Goal: Find contact information: Find contact information

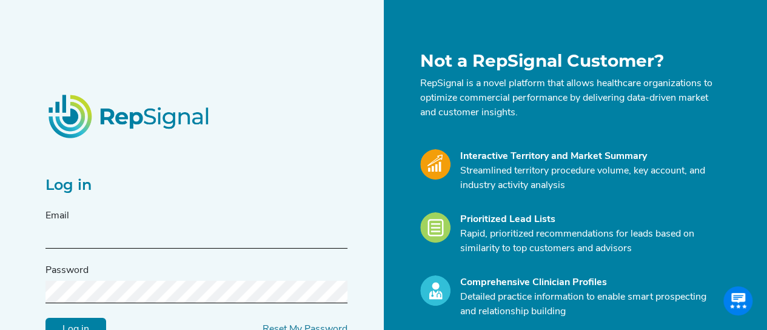
click at [107, 243] on input "text" at bounding box center [196, 237] width 302 height 22
type input "[PERSON_NAME][EMAIL_ADDRESS][PERSON_NAME][DOMAIN_NAME]"
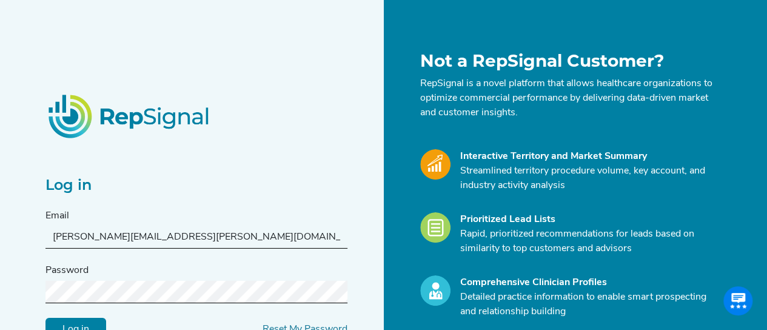
click at [92, 276] on div "Password" at bounding box center [196, 283] width 302 height 40
click at [45, 318] on input "Log in" at bounding box center [75, 329] width 61 height 23
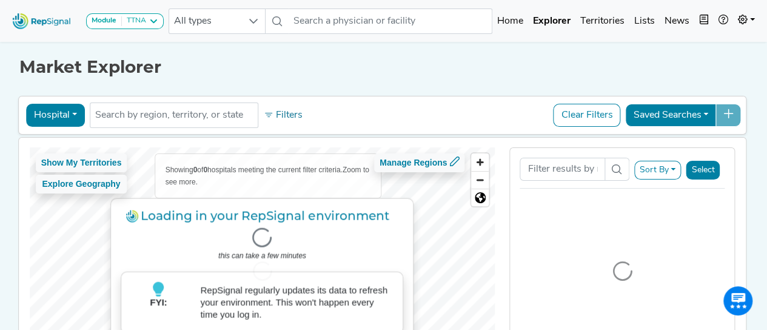
scroll to position [133, 0]
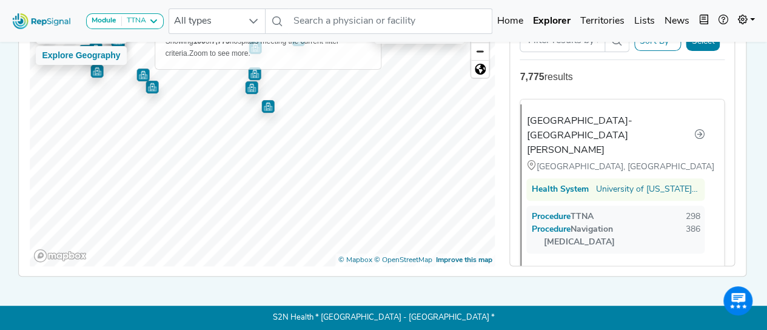
click at [177, 55] on div "Show My Territories Explore Geography Showing 100 of 7,775 hospitals meeting th…" at bounding box center [263, 142] width 466 height 247
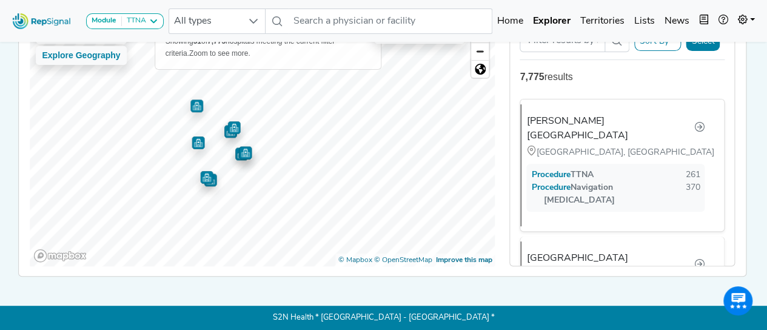
click at [203, 50] on div "Show My Territories Explore Geography Showing 51 of 7,775 hospitals meeting the…" at bounding box center [263, 142] width 466 height 247
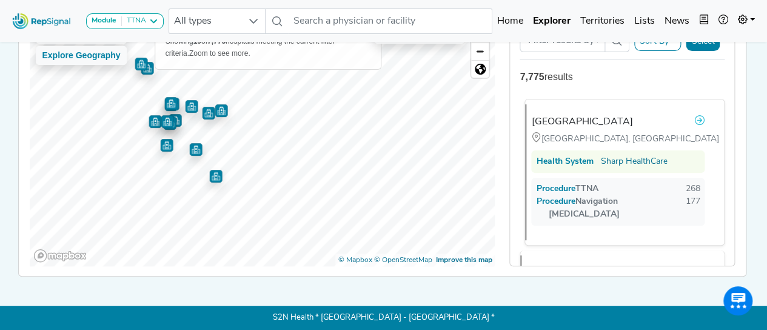
click at [694, 115] on link at bounding box center [699, 122] width 11 height 16
click at [213, 174] on img "Map marker" at bounding box center [215, 176] width 13 height 13
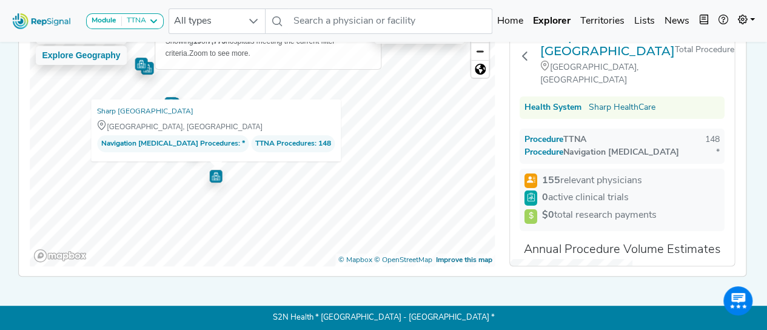
click at [213, 174] on img "Map marker" at bounding box center [215, 176] width 13 height 13
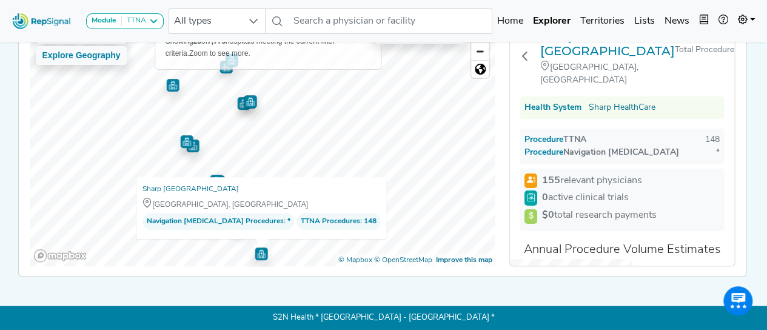
click at [306, 177] on div "Sharp Chula Vista Medical Center Chula Vista, CA Navigation Bronchoscopy Proced…" at bounding box center [261, 208] width 250 height 62
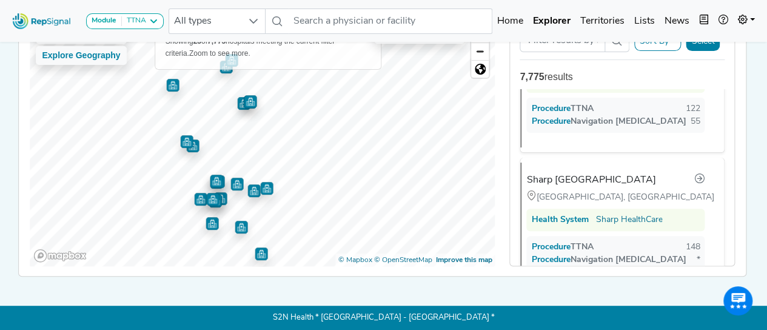
scroll to position [678, 0]
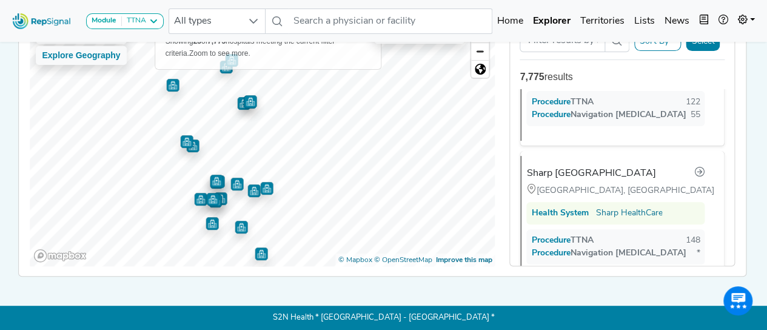
click at [263, 182] on img "Map marker" at bounding box center [266, 188] width 13 height 13
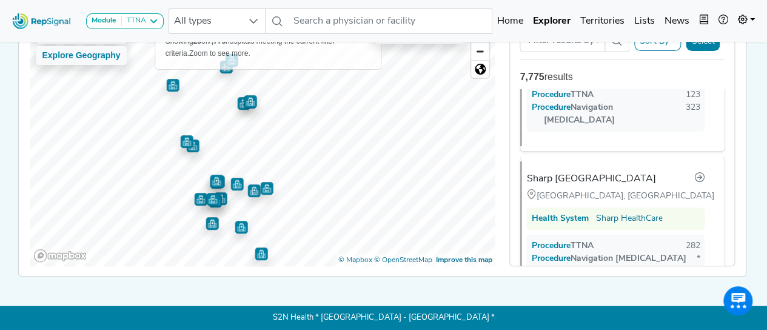
scroll to position [271, 0]
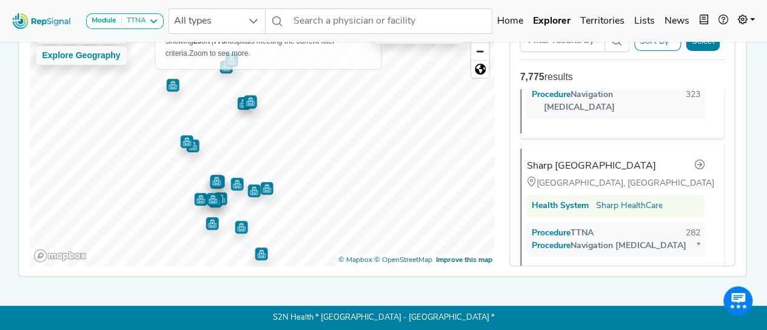
click at [206, 193] on img "Map marker" at bounding box center [212, 199] width 13 height 13
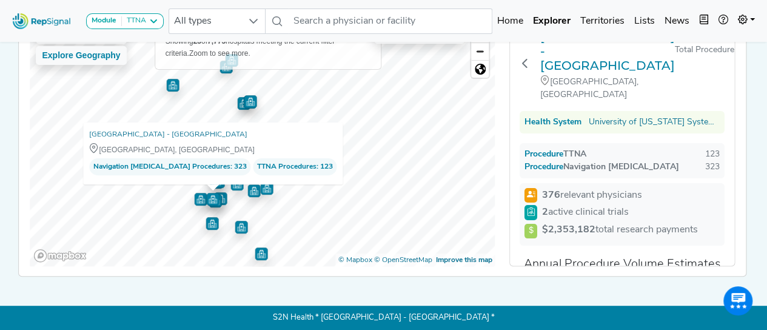
click at [566, 205] on span "2 active clinical trials" at bounding box center [585, 212] width 87 height 15
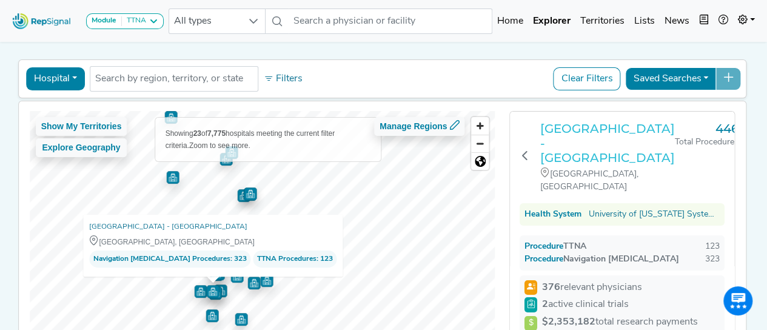
click at [589, 127] on h3 "UC San Diego Medical Center - Hillcrest" at bounding box center [607, 143] width 135 height 44
click at [194, 292] on img "Map marker" at bounding box center [200, 291] width 13 height 13
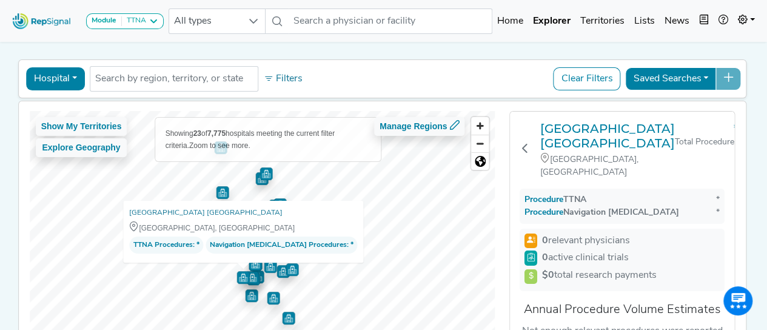
click at [236, 275] on img "Map marker" at bounding box center [242, 276] width 13 height 13
click at [236, 275] on img "Map marker" at bounding box center [242, 277] width 13 height 13
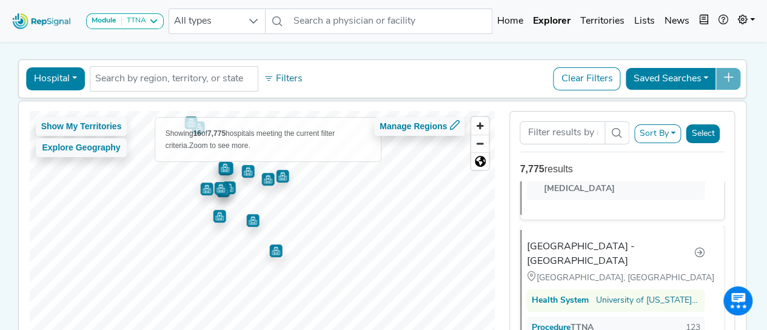
scroll to position [0, 0]
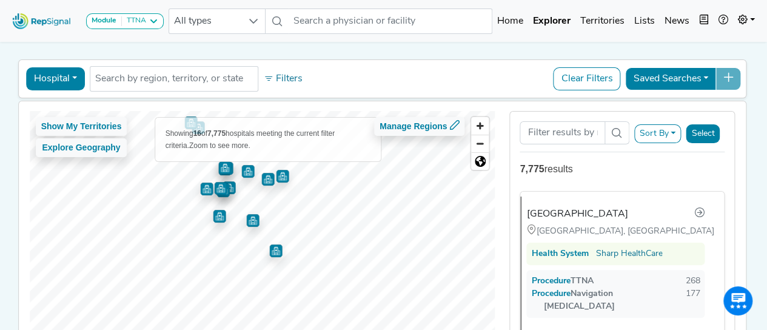
click at [216, 217] on img "Map marker" at bounding box center [219, 216] width 13 height 13
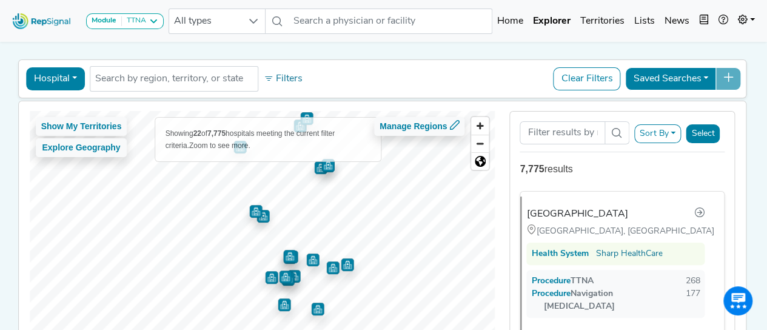
click at [283, 256] on img "Map marker" at bounding box center [289, 255] width 13 height 13
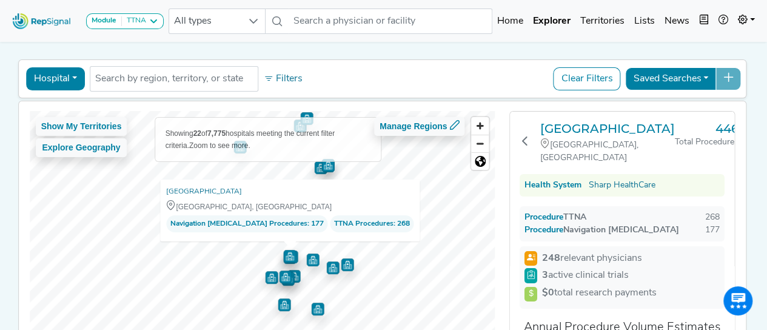
click at [290, 257] on img "Map marker" at bounding box center [289, 256] width 13 height 13
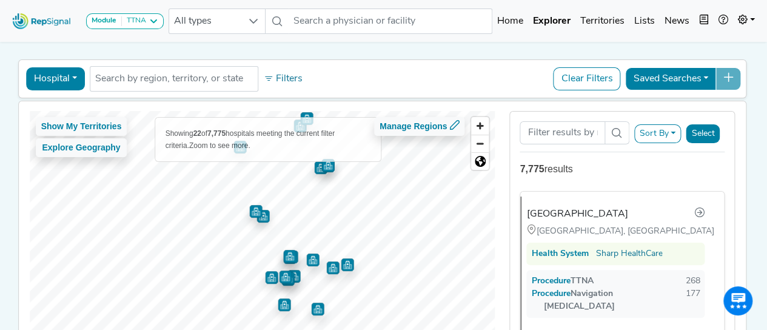
click at [306, 260] on img "Map marker" at bounding box center [312, 259] width 13 height 13
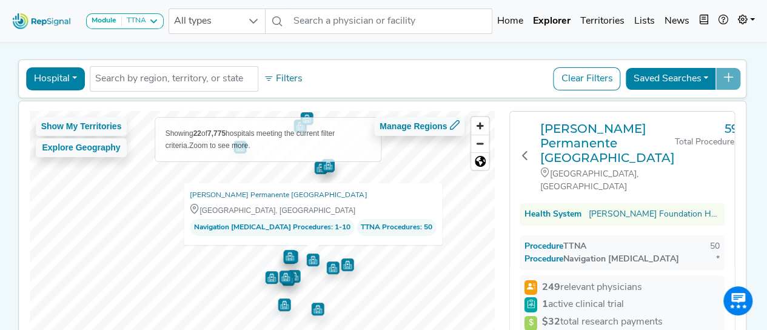
click at [330, 263] on img "Map marker" at bounding box center [332, 267] width 13 height 13
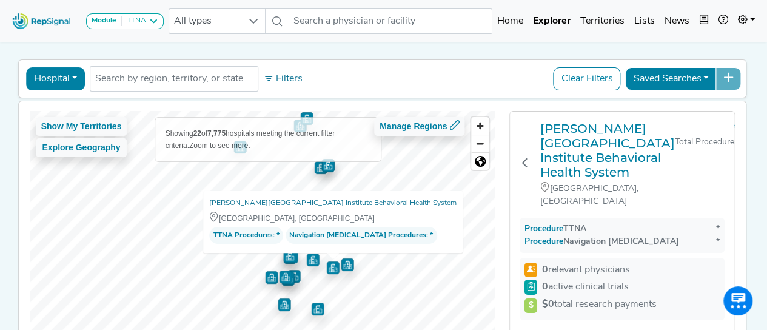
click at [343, 261] on img "Map marker" at bounding box center [347, 264] width 13 height 13
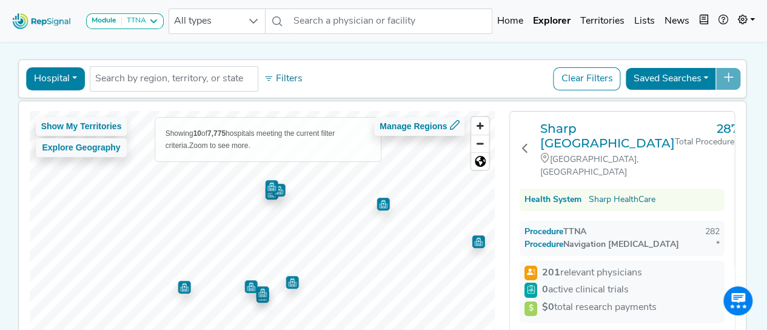
click at [244, 282] on img "Map marker" at bounding box center [250, 286] width 13 height 13
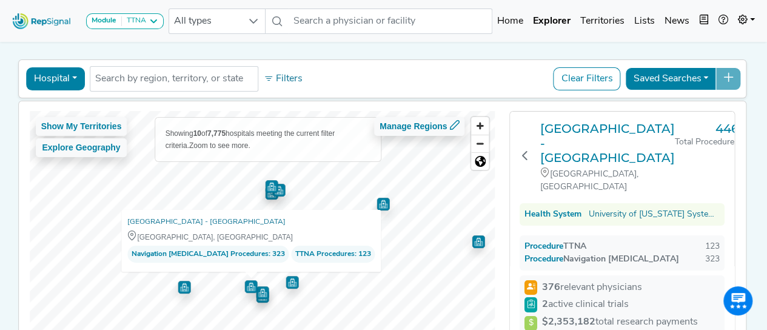
click at [181, 288] on img "Map marker" at bounding box center [184, 287] width 13 height 13
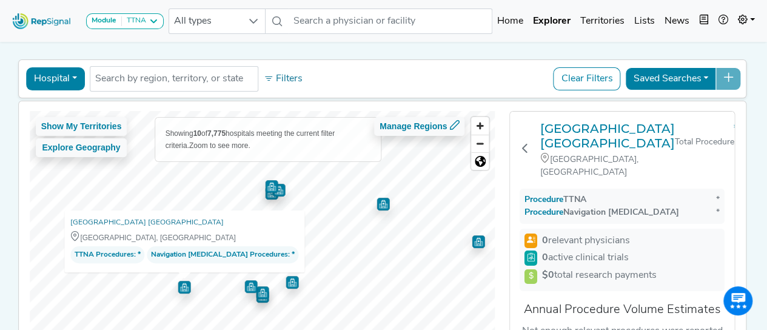
click at [287, 283] on img "Map marker" at bounding box center [292, 282] width 13 height 13
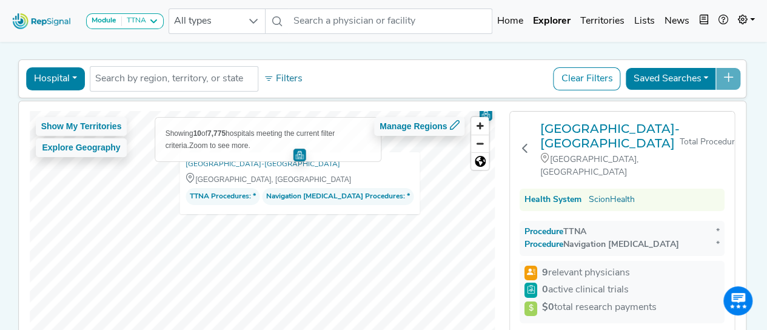
click at [350, 144] on div "Show My Territories Explore Geography Showing 10 of 7,775 hospitals meeting the…" at bounding box center [263, 234] width 466 height 247
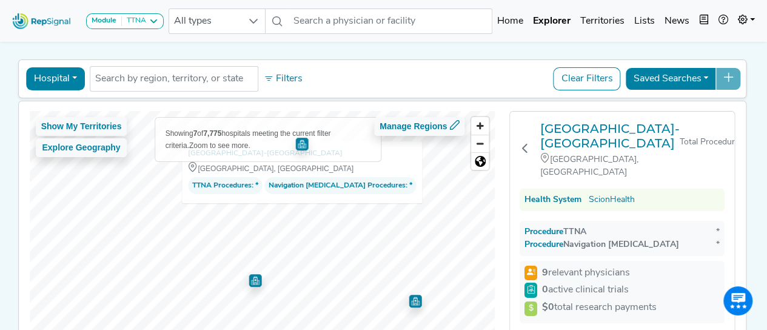
click at [249, 281] on img "Map marker" at bounding box center [255, 280] width 13 height 13
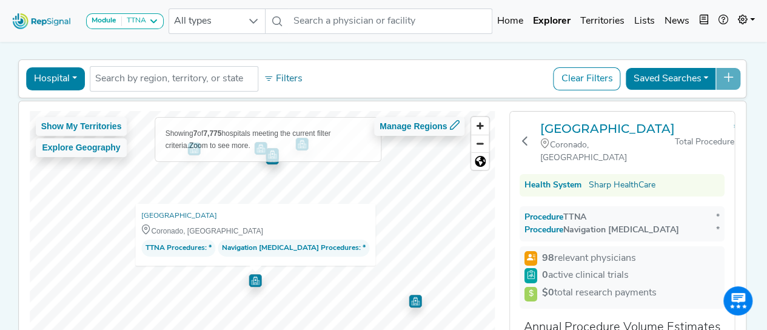
click at [412, 304] on img "Map marker" at bounding box center [415, 301] width 13 height 13
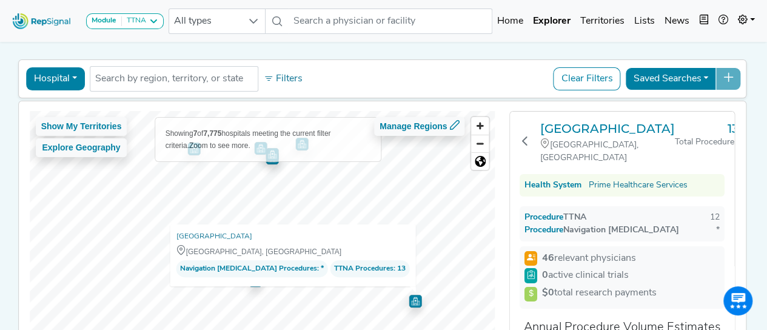
click at [409, 302] on img "Map marker" at bounding box center [415, 300] width 13 height 13
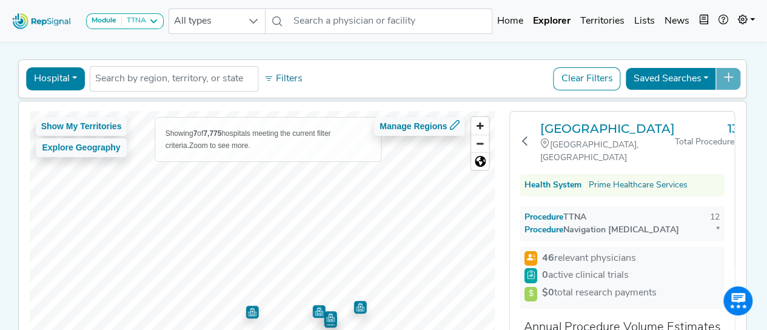
click at [423, 329] on html "Module TTNA Bronchoscopy Disposable Bronchoscope SBRT SPE TTNA Thoracic Surgery…" at bounding box center [383, 193] width 767 height 458
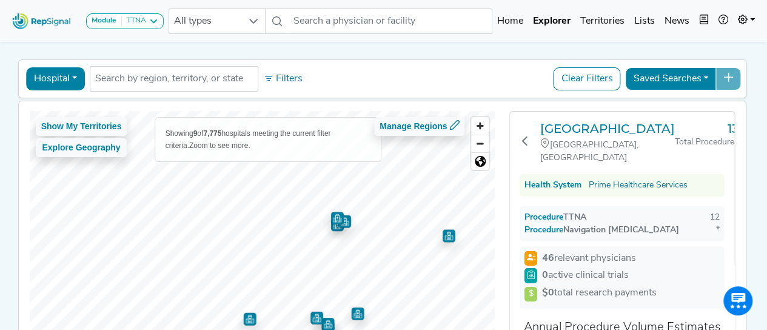
click at [311, 329] on html "Module TTNA Bronchoscopy Disposable Bronchoscope SBRT SPE TTNA Thoracic Surgery…" at bounding box center [383, 193] width 767 height 458
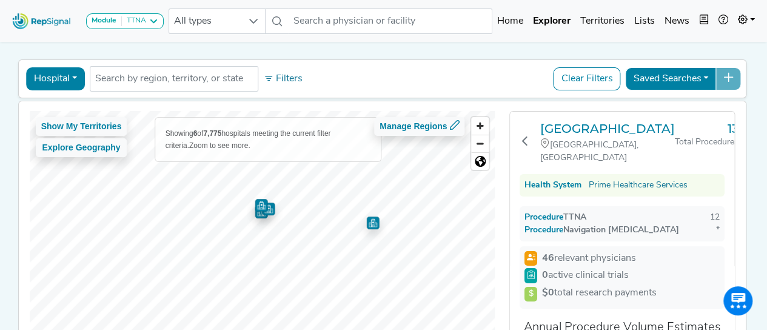
click at [280, 156] on div "Show My Territories Explore Geography Showing 6 of 7,775 hospitals meeting the …" at bounding box center [263, 234] width 466 height 247
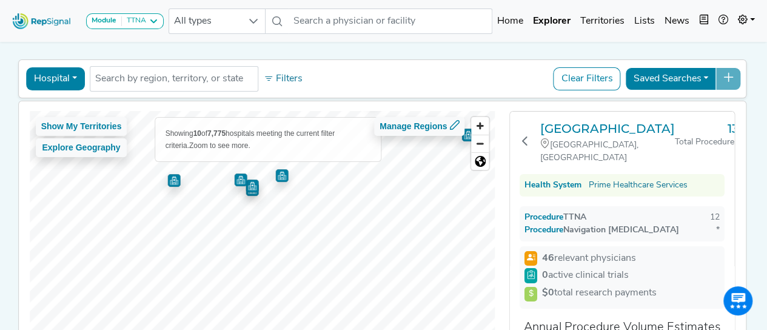
click at [266, 145] on div "Show My Territories Explore Geography Showing 10 of 7,775 hospitals meeting the…" at bounding box center [263, 234] width 466 height 247
click at [342, 329] on html "Module TTNA Bronchoscopy Disposable Bronchoscope SBRT SPE TTNA Thoracic Surgery…" at bounding box center [383, 193] width 767 height 458
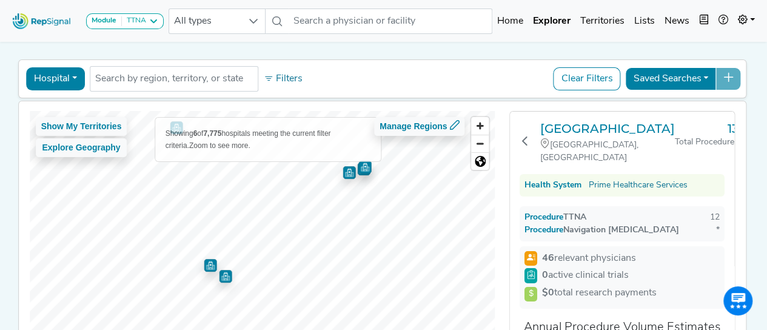
click at [222, 273] on img "Map marker" at bounding box center [225, 276] width 13 height 13
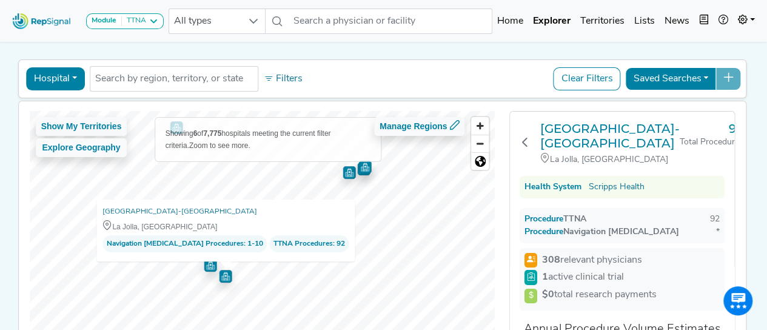
click at [205, 267] on img "Map marker" at bounding box center [210, 265] width 13 height 13
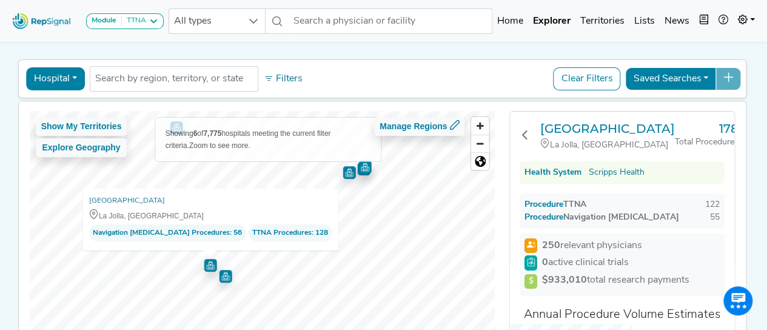
click at [220, 273] on img "Map marker" at bounding box center [225, 276] width 13 height 13
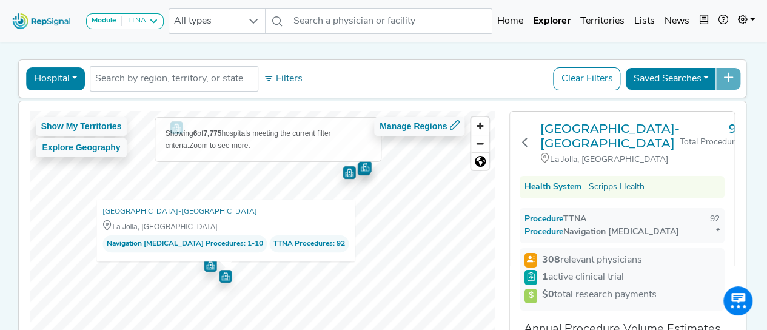
click at [204, 264] on img "Map marker" at bounding box center [210, 265] width 13 height 13
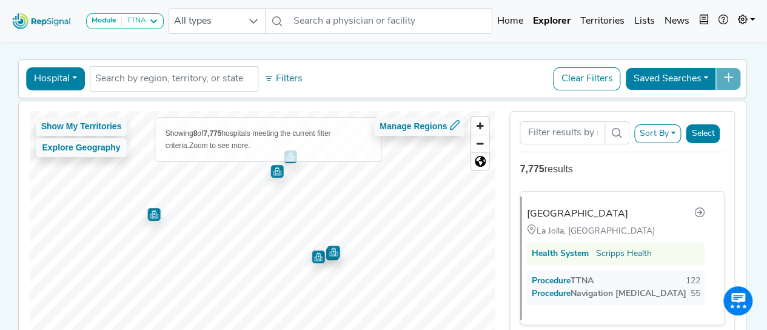
click at [312, 254] on img "Map marker" at bounding box center [318, 256] width 13 height 13
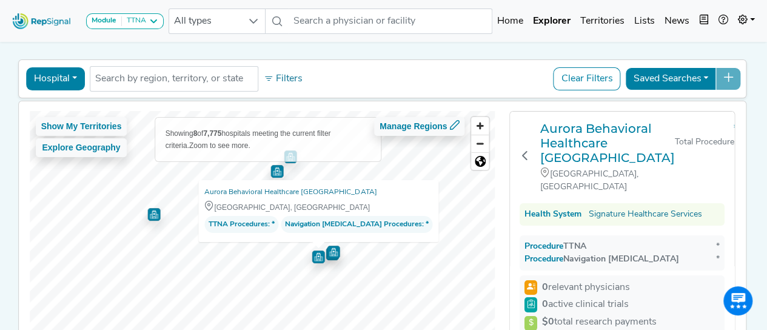
click at [331, 252] on img "Map marker" at bounding box center [333, 252] width 13 height 13
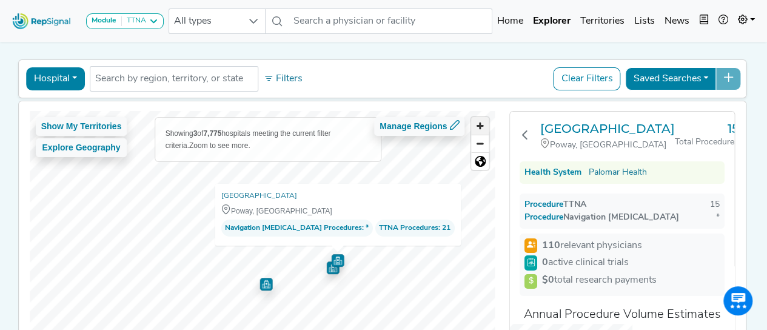
click at [480, 119] on span "Zoom in" at bounding box center [480, 126] width 18 height 18
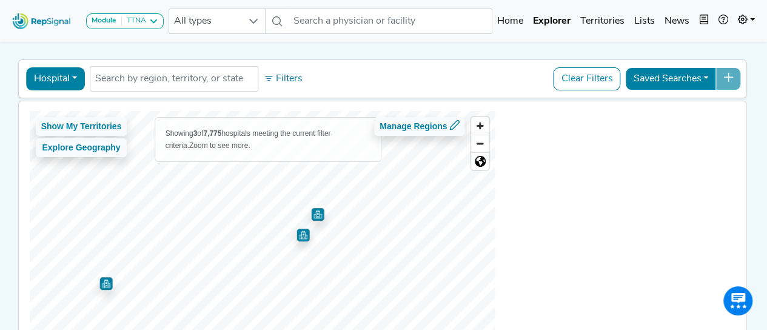
click at [297, 233] on img "Map marker" at bounding box center [302, 235] width 13 height 13
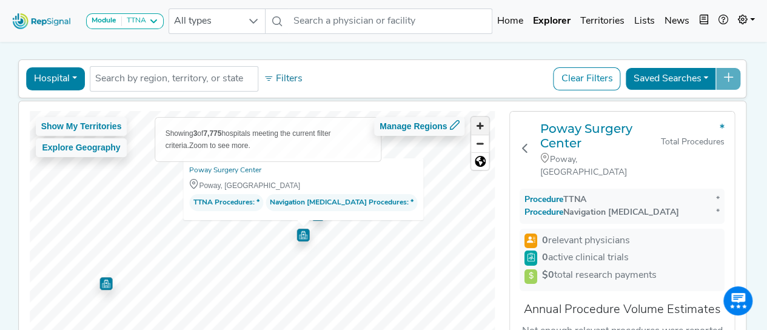
click at [488, 126] on span "Zoom in" at bounding box center [480, 126] width 18 height 18
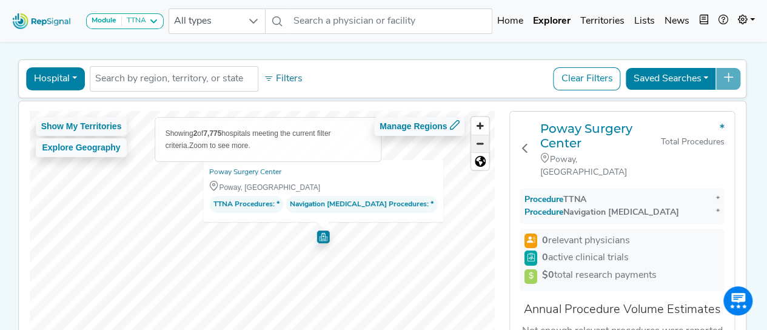
click at [486, 138] on span "Zoom out" at bounding box center [480, 143] width 18 height 17
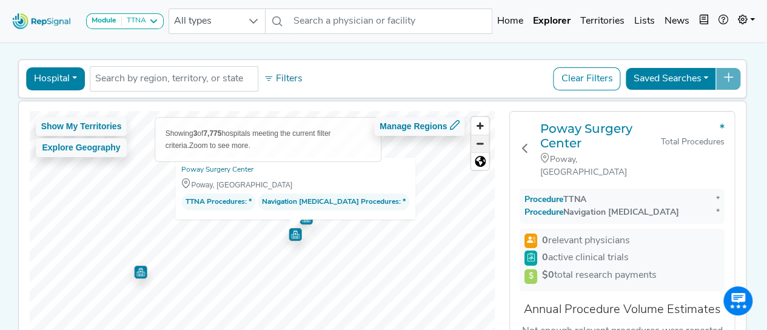
click at [485, 146] on span "Zoom out" at bounding box center [480, 143] width 18 height 17
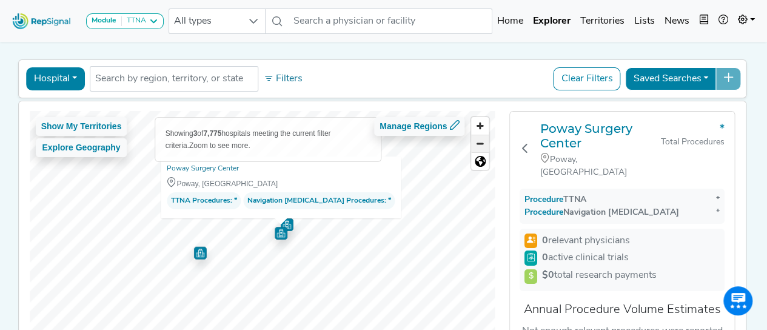
click at [485, 146] on span "Zoom out" at bounding box center [480, 143] width 18 height 17
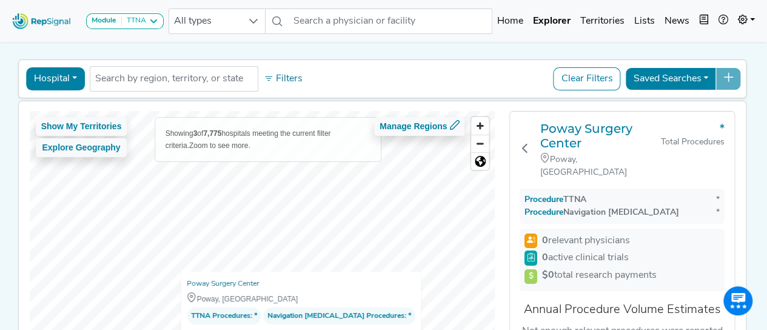
click at [319, 329] on html "Module TTNA Bronchoscopy Disposable Bronchoscope SBRT SPE TTNA Thoracic Surgery…" at bounding box center [383, 193] width 767 height 458
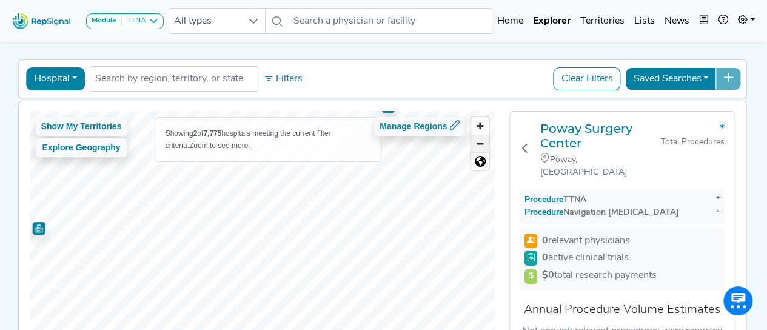
click at [480, 146] on span "Zoom out" at bounding box center [480, 143] width 18 height 17
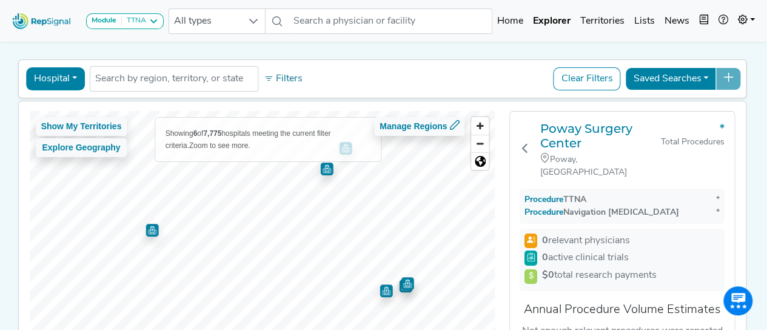
click at [146, 233] on img "Map marker" at bounding box center [152, 230] width 13 height 13
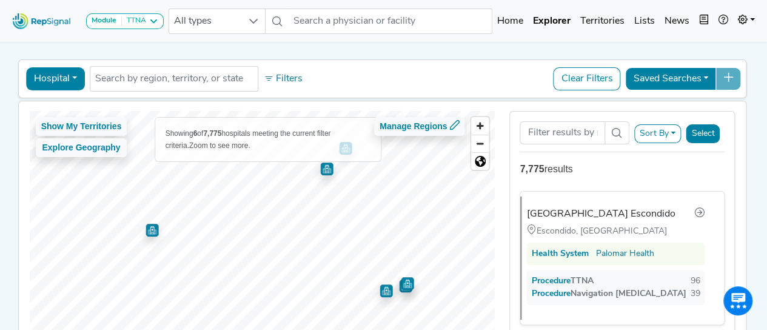
scroll to position [137, 0]
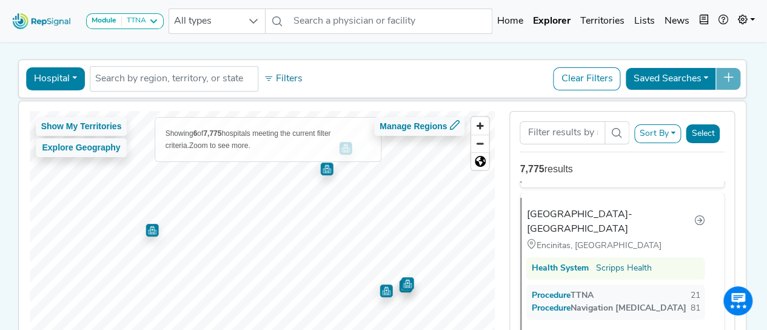
click at [323, 173] on img "Map marker" at bounding box center [326, 168] width 13 height 13
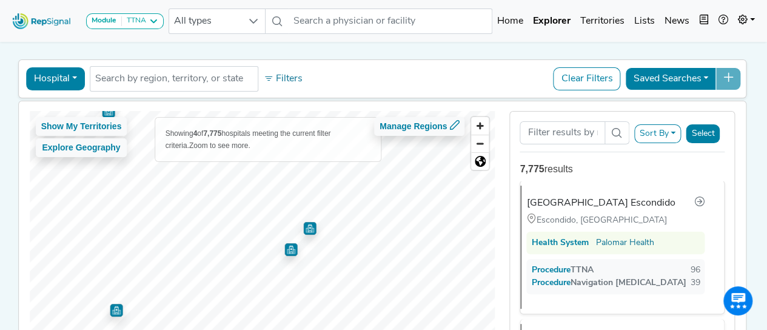
scroll to position [0, 0]
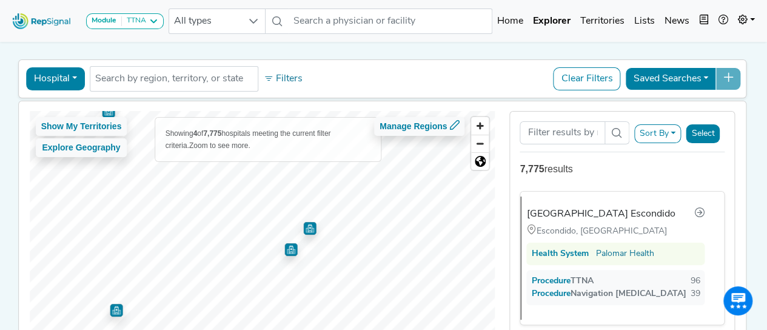
click at [307, 226] on img "Map marker" at bounding box center [309, 228] width 13 height 13
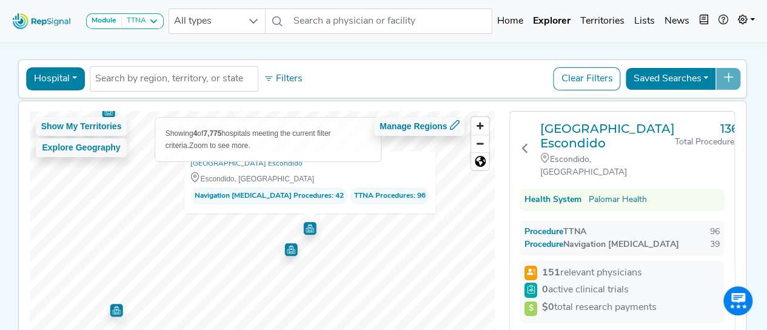
click at [307, 226] on img "Map marker" at bounding box center [309, 228] width 13 height 13
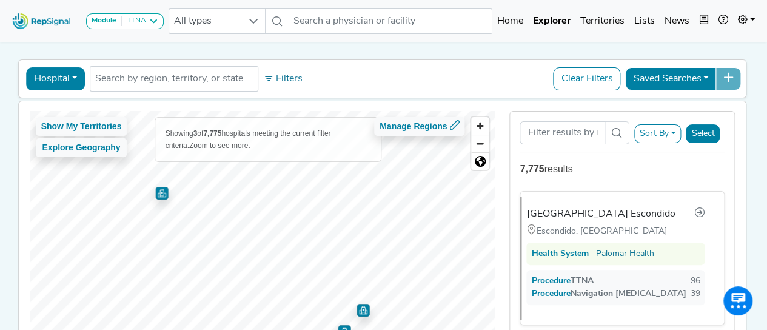
click at [156, 197] on img "Map marker" at bounding box center [161, 193] width 13 height 13
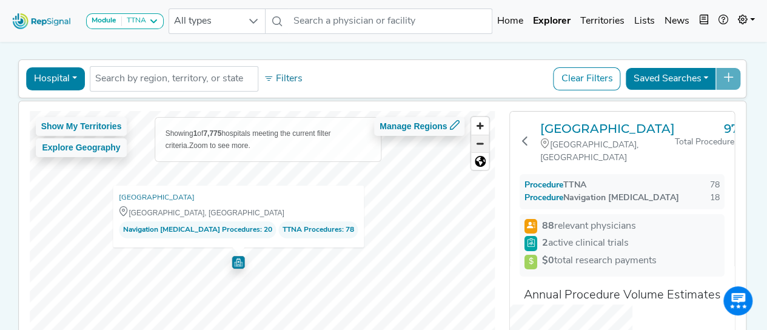
click at [486, 144] on span "Zoom out" at bounding box center [480, 143] width 18 height 17
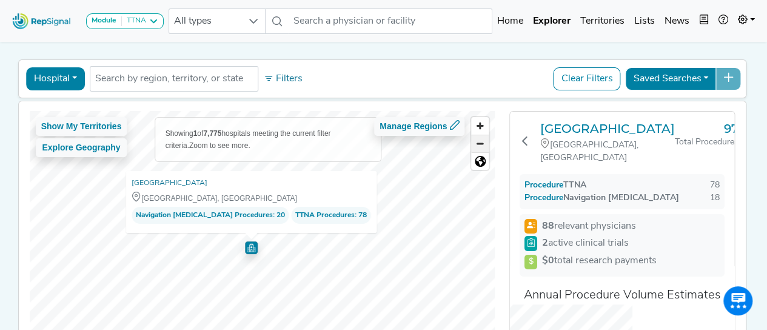
click at [486, 144] on span "Zoom out" at bounding box center [480, 143] width 18 height 17
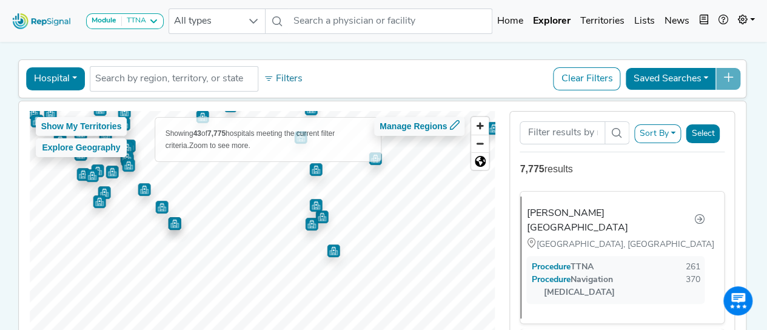
click at [327, 249] on img "Map marker" at bounding box center [333, 250] width 13 height 13
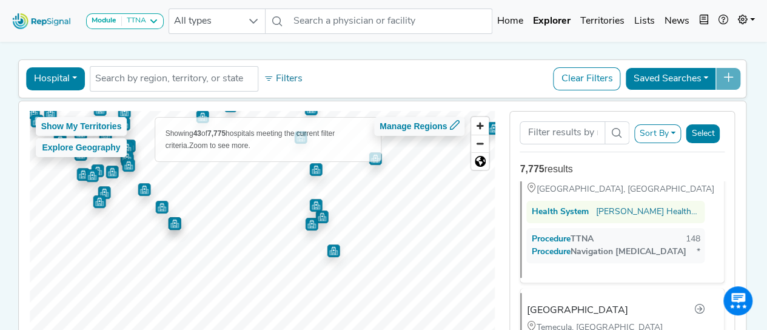
scroll to position [1105, 0]
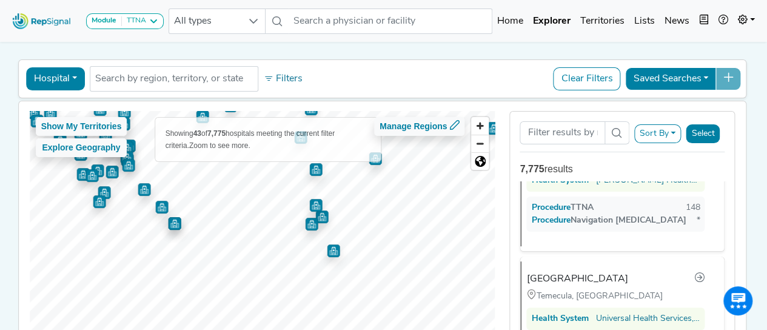
click at [306, 221] on img "Map marker" at bounding box center [311, 224] width 13 height 13
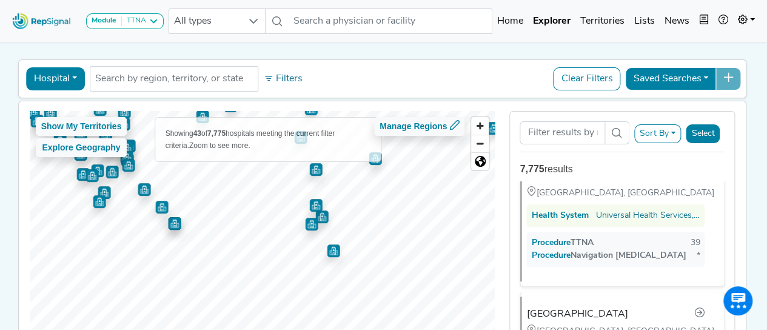
scroll to position [2900, 0]
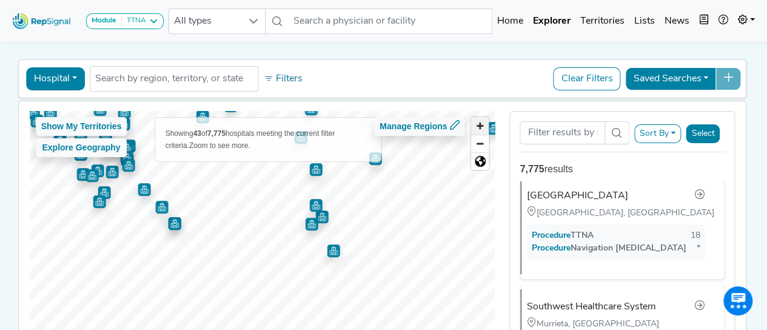
click at [478, 129] on span "Zoom in" at bounding box center [480, 126] width 18 height 18
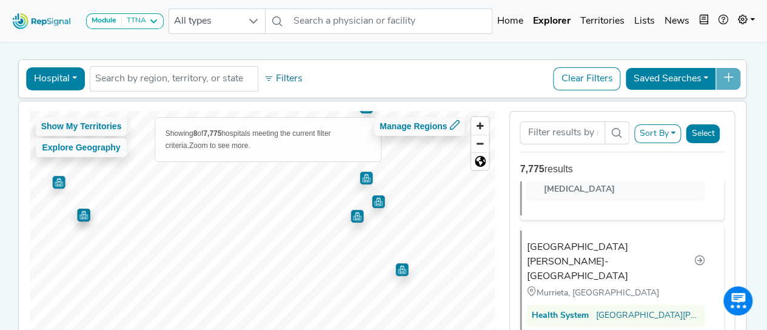
click at [373, 204] on img "Map marker" at bounding box center [378, 201] width 13 height 13
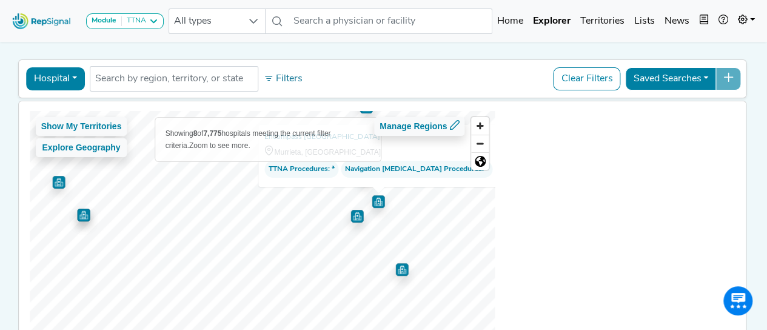
scroll to position [0, 0]
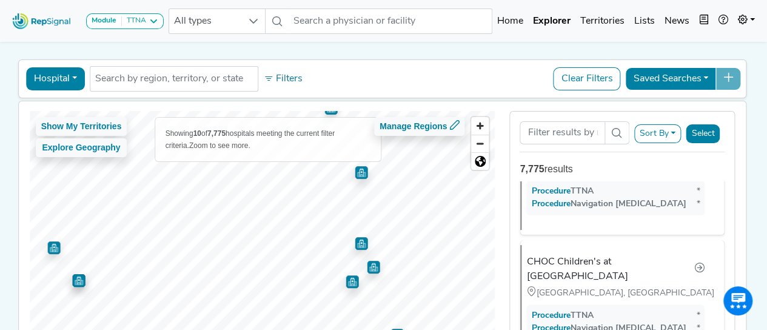
click at [355, 243] on img "Map marker" at bounding box center [361, 243] width 13 height 13
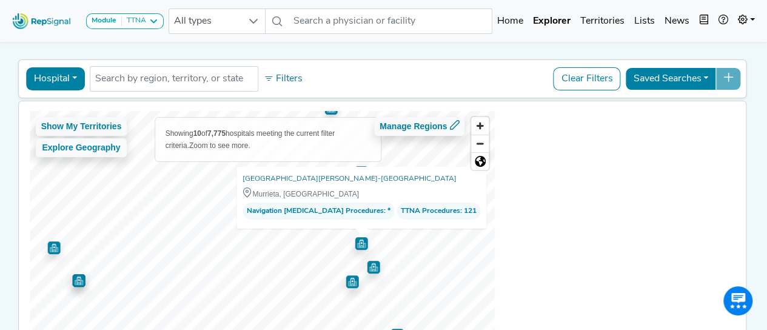
scroll to position [1233, 0]
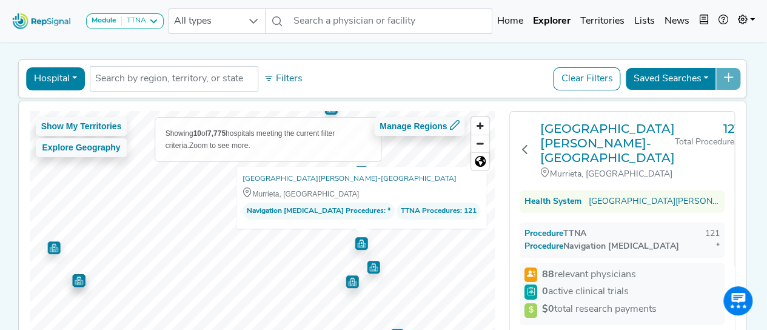
click at [355, 243] on img "Map marker" at bounding box center [361, 243] width 13 height 13
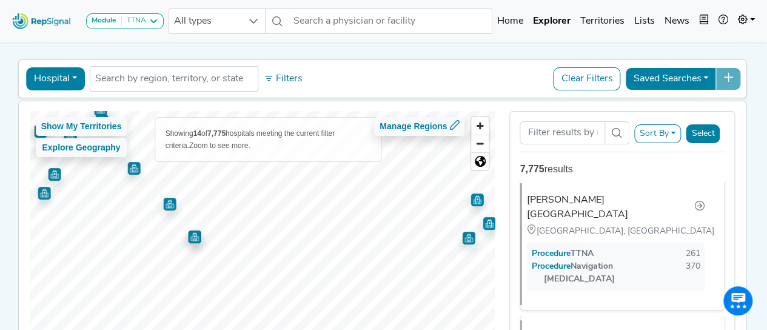
scroll to position [0, 0]
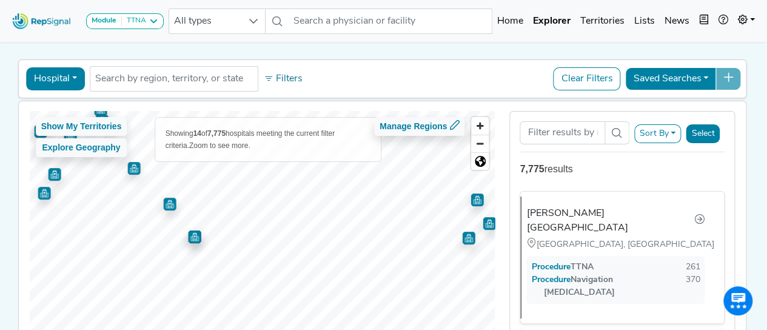
click at [192, 236] on img "Map marker" at bounding box center [194, 236] width 13 height 13
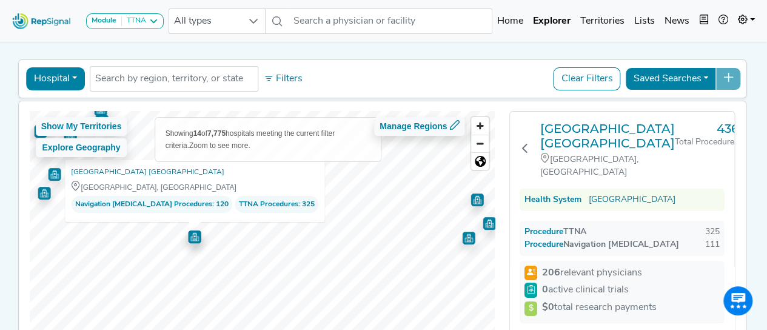
click at [192, 236] on img "Map marker" at bounding box center [194, 236] width 13 height 13
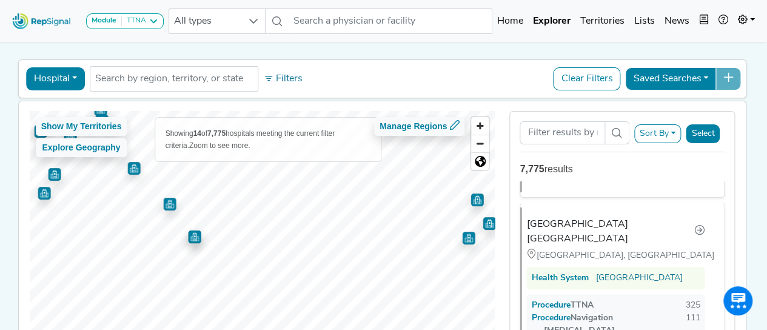
scroll to position [135, 0]
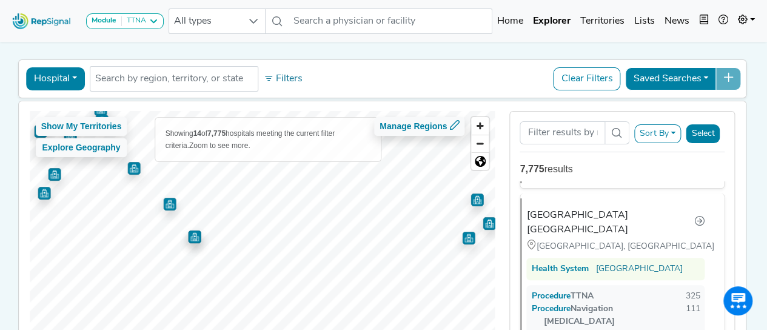
click at [169, 206] on img "Map marker" at bounding box center [169, 204] width 13 height 13
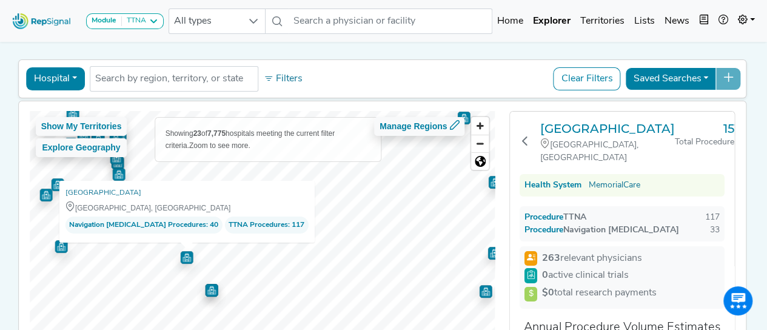
click at [182, 257] on img "Map marker" at bounding box center [186, 256] width 15 height 15
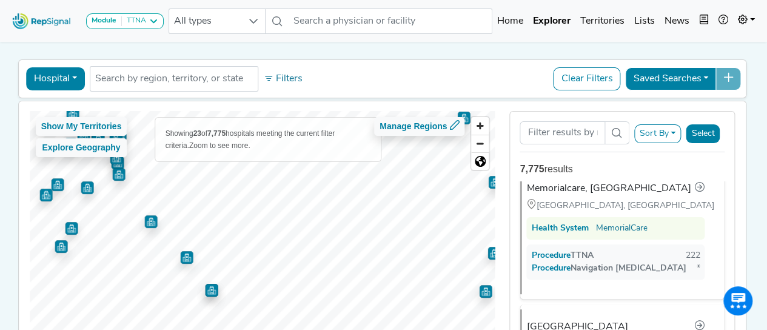
scroll to position [684, 0]
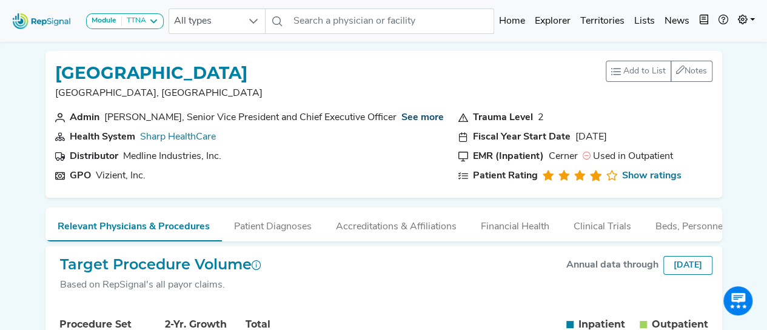
click at [415, 116] on link "See more" at bounding box center [422, 118] width 42 height 10
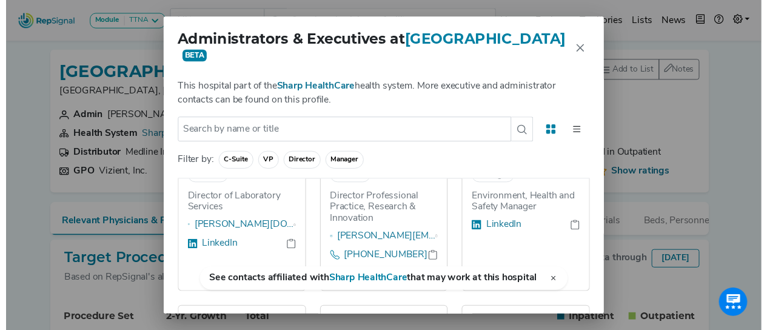
scroll to position [372, 0]
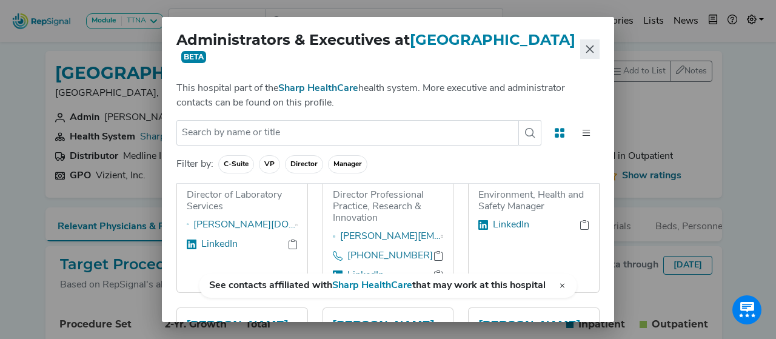
click at [587, 43] on button "Close" at bounding box center [589, 48] width 19 height 19
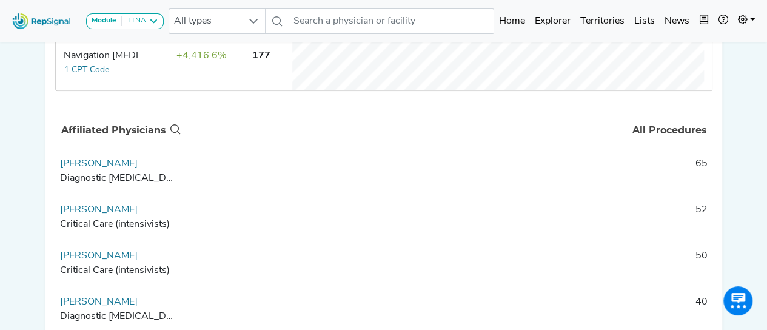
scroll to position [452, 0]
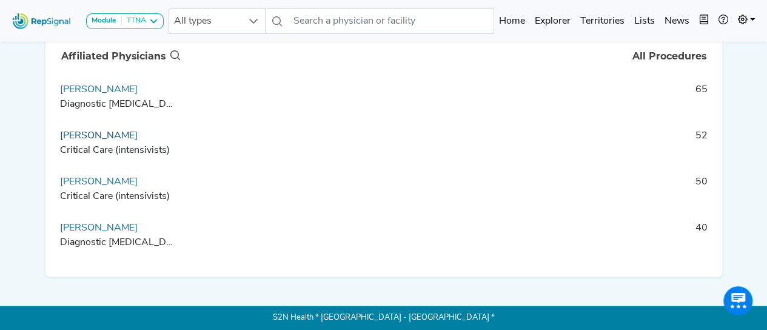
click at [107, 136] on link "[PERSON_NAME]" at bounding box center [99, 136] width 78 height 10
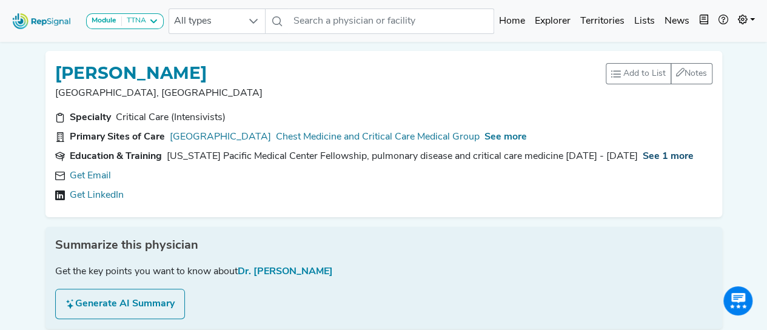
click at [650, 155] on span "See 1 more" at bounding box center [668, 157] width 51 height 10
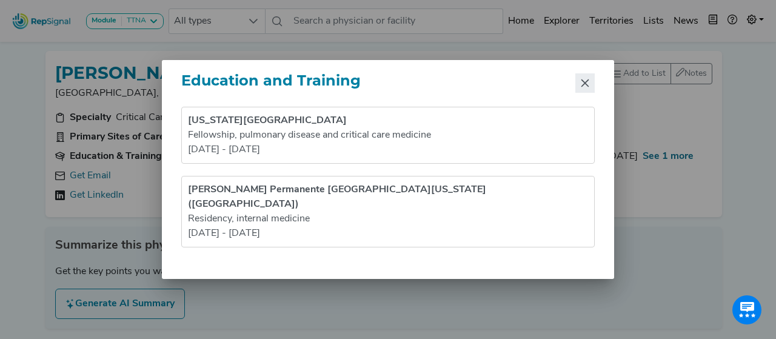
click at [586, 87] on icon "Close" at bounding box center [585, 83] width 8 height 8
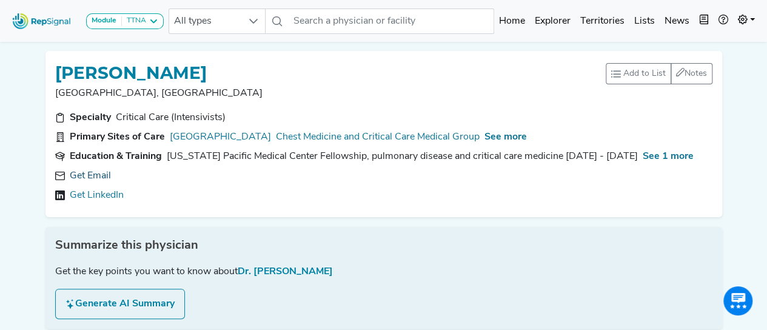
click at [99, 176] on link "Get Email" at bounding box center [90, 176] width 41 height 15
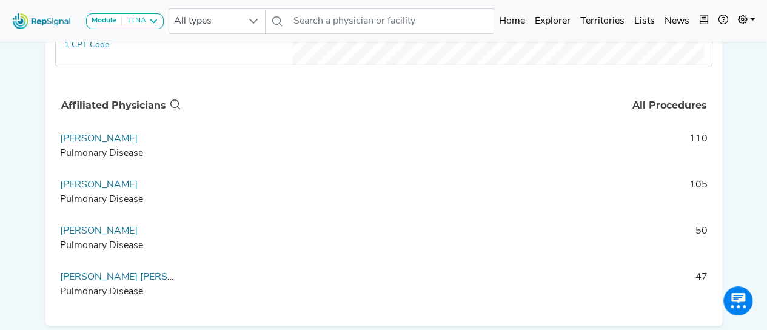
scroll to position [397, 0]
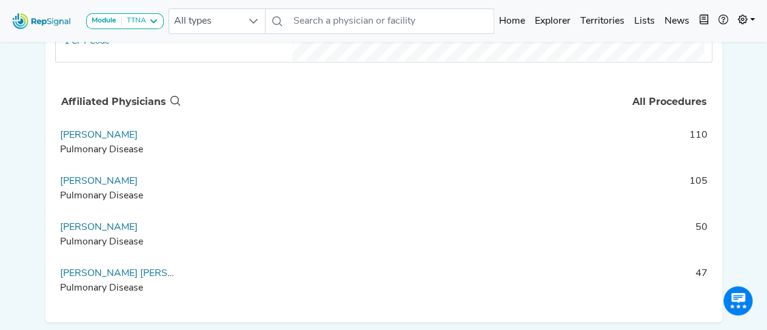
drag, startPoint x: 738, startPoint y: 239, endPoint x: 523, endPoint y: 238, distance: 215.2
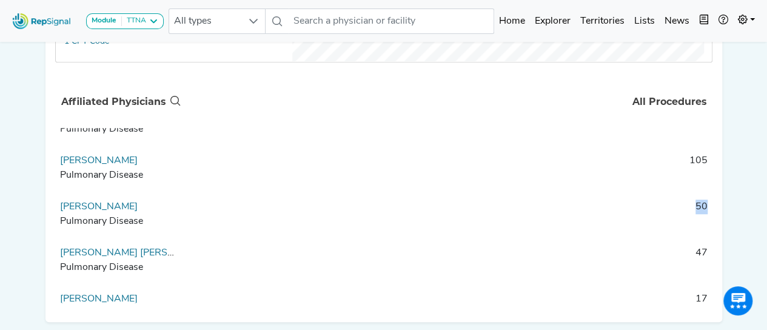
scroll to position [0, 0]
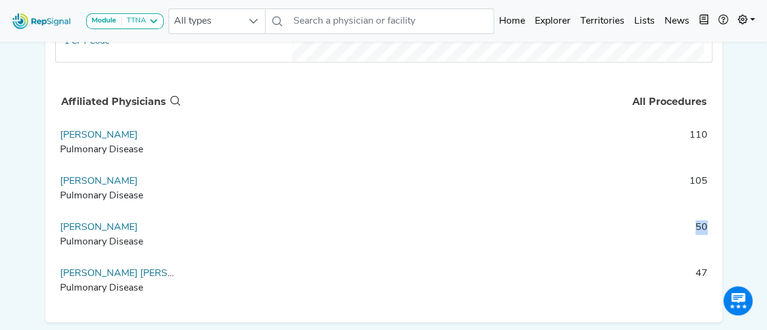
click at [698, 247] on td "50" at bounding box center [447, 238] width 530 height 36
click at [75, 140] on link "Niral Patel" at bounding box center [99, 135] width 78 height 10
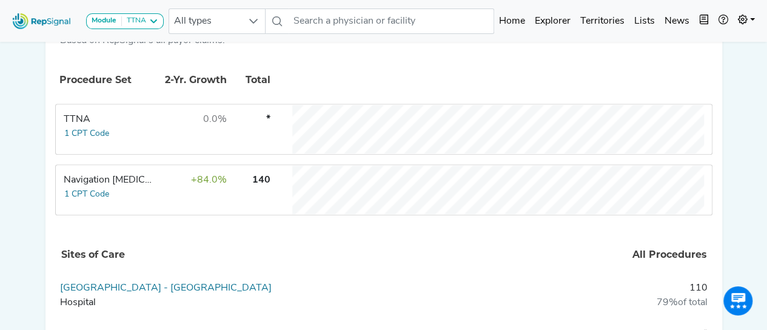
scroll to position [361, 0]
